Goal: Navigation & Orientation: Find specific page/section

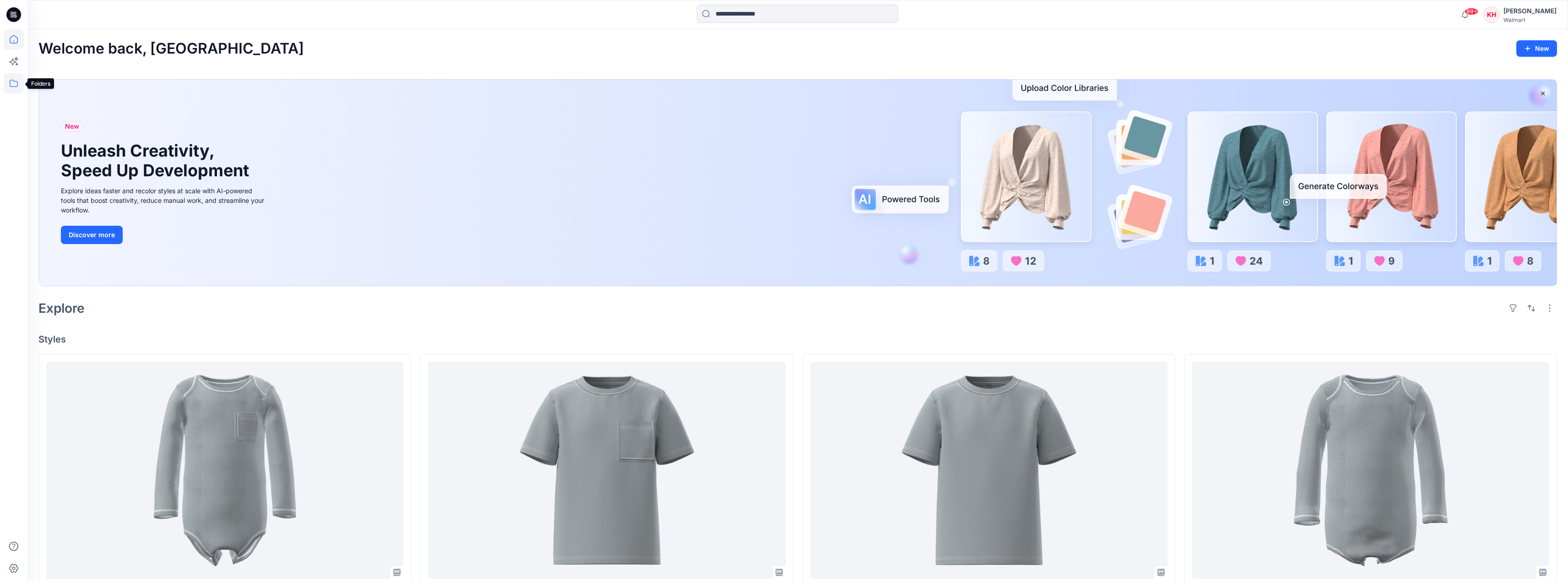
click at [14, 85] on icon at bounding box center [14, 82] width 20 height 20
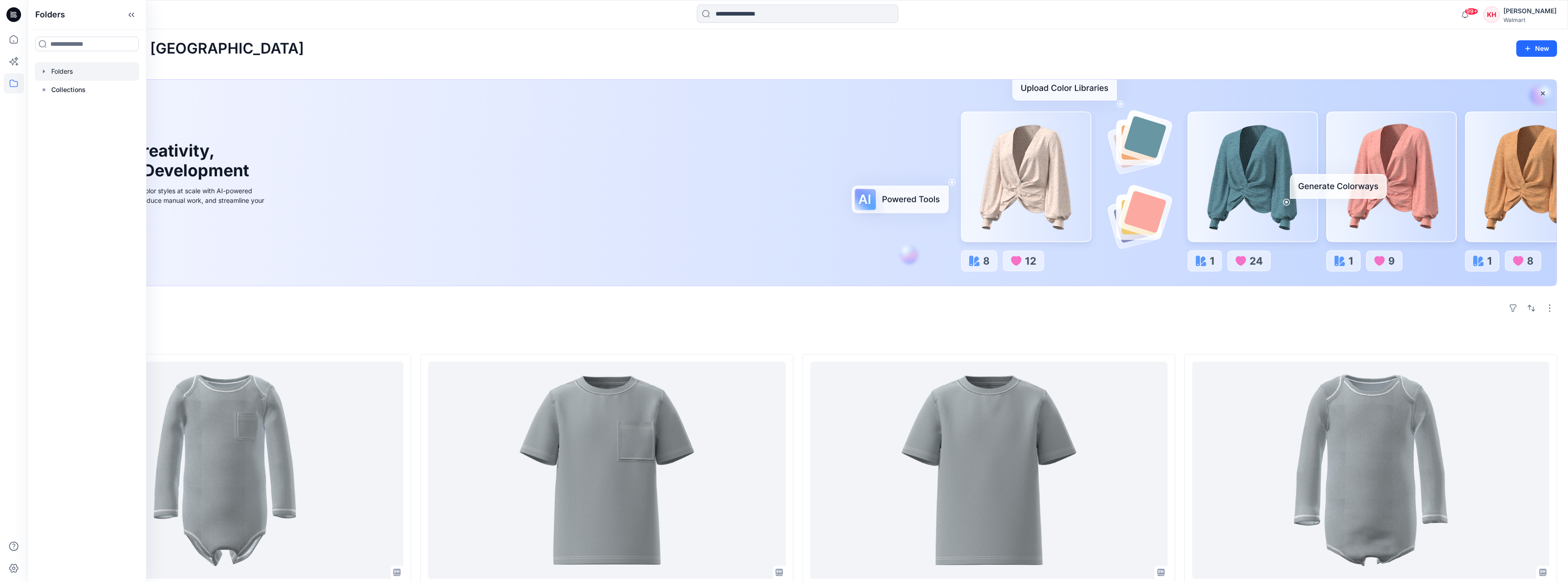
click at [43, 74] on icon "button" at bounding box center [43, 71] width 7 height 7
click at [127, 113] on div at bounding box center [99, 107] width 128 height 18
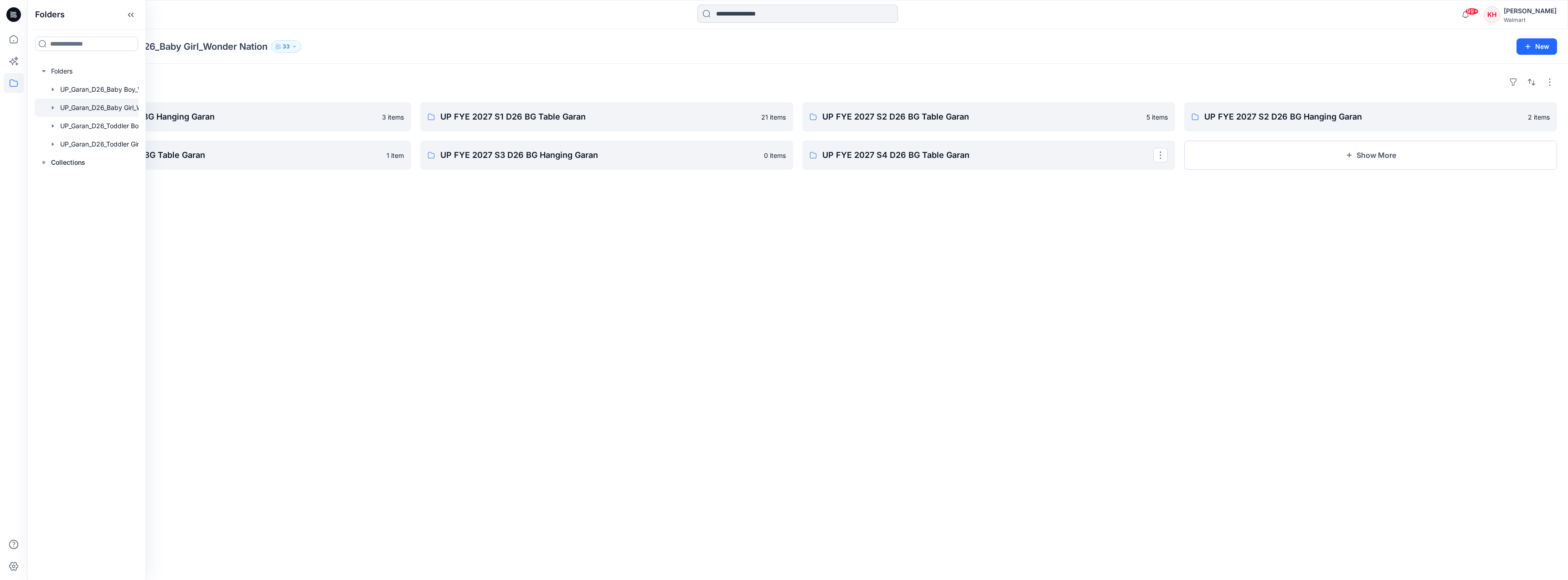
click at [878, 160] on p "UP FYE 2027 S4 D26 BG Table Garan" at bounding box center [987, 155] width 331 height 13
click at [503, 159] on p "UP FYE 2027 S3 D26 BG Hanging Garan" at bounding box center [605, 155] width 331 height 13
click at [151, 157] on p "UP FYE 2027 S3 D26 BG Table Garan" at bounding box center [223, 155] width 331 height 13
